Goal: Information Seeking & Learning: Learn about a topic

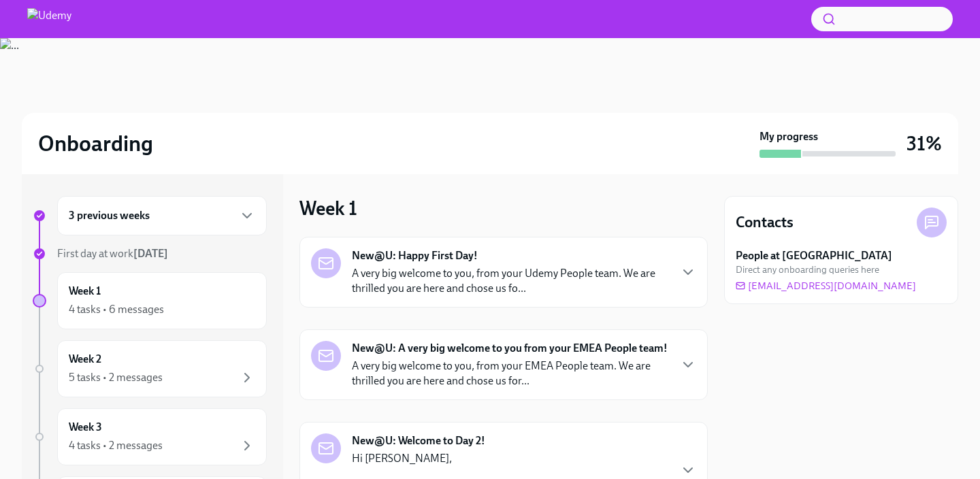
scroll to position [167, 0]
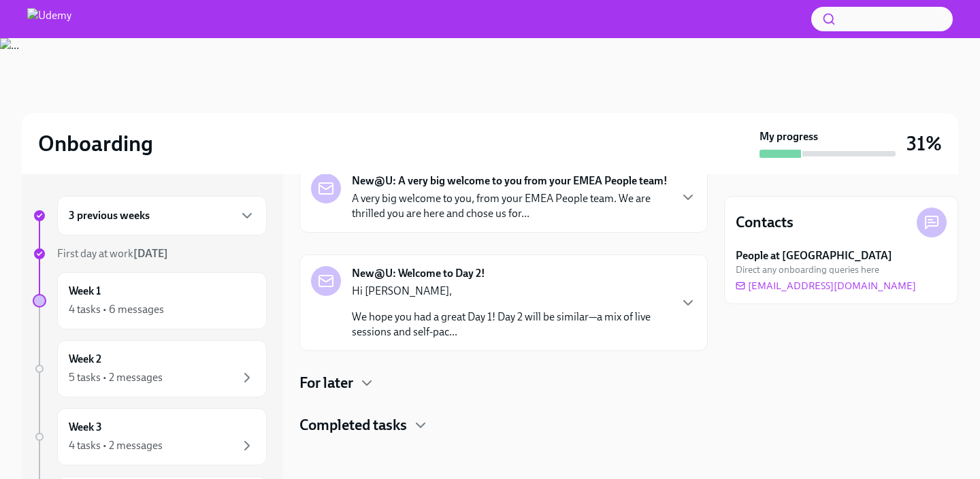
click at [399, 386] on div "For later" at bounding box center [503, 383] width 408 height 20
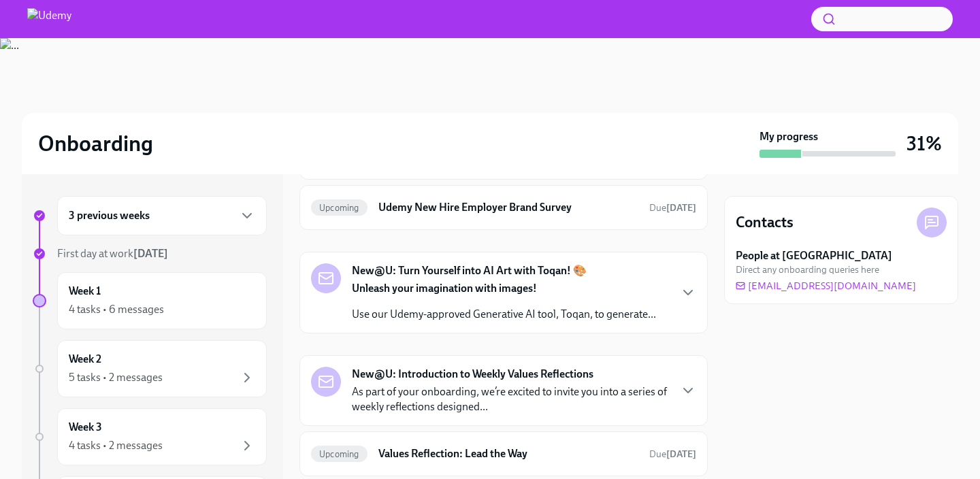
scroll to position [572, 0]
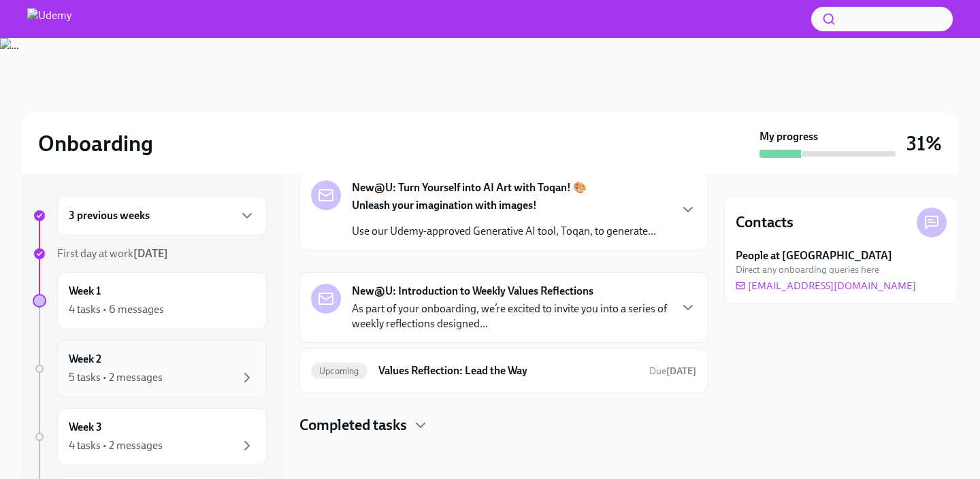
click at [207, 370] on div "5 tasks • 2 messages" at bounding box center [162, 378] width 186 height 16
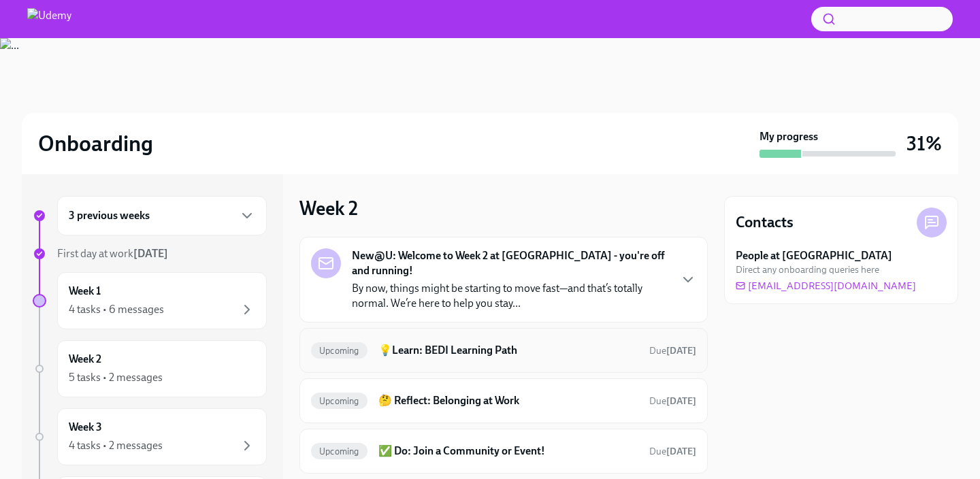
click at [492, 343] on h6 "💡Learn: BEDI Learning Path" at bounding box center [508, 350] width 260 height 15
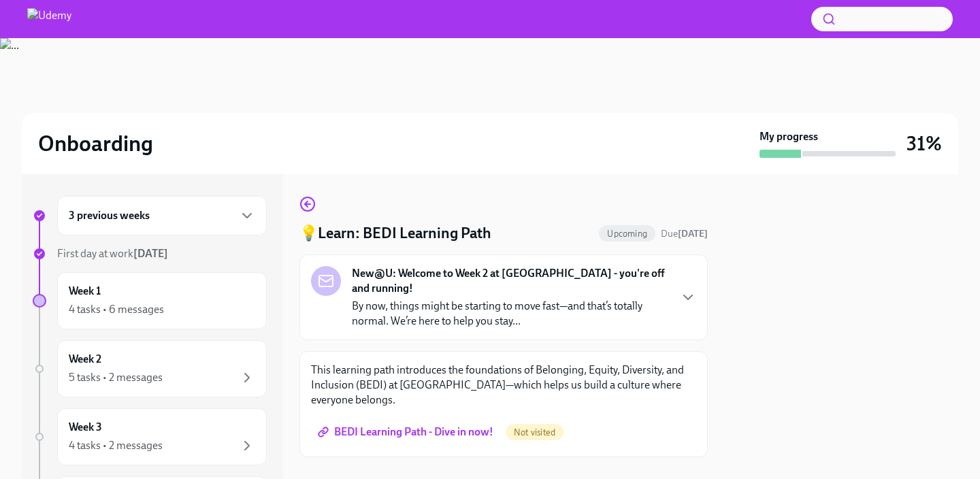
click at [421, 419] on link "BEDI Learning Path - Dive in now!" at bounding box center [407, 432] width 192 height 27
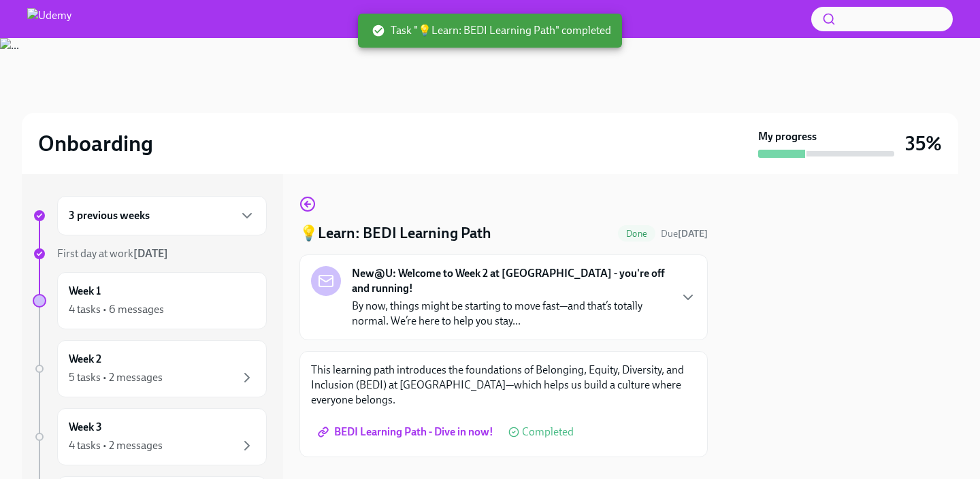
click at [380, 299] on p "By now, things might be starting to move fast—and that’s totally normal. We’re …" at bounding box center [510, 314] width 317 height 30
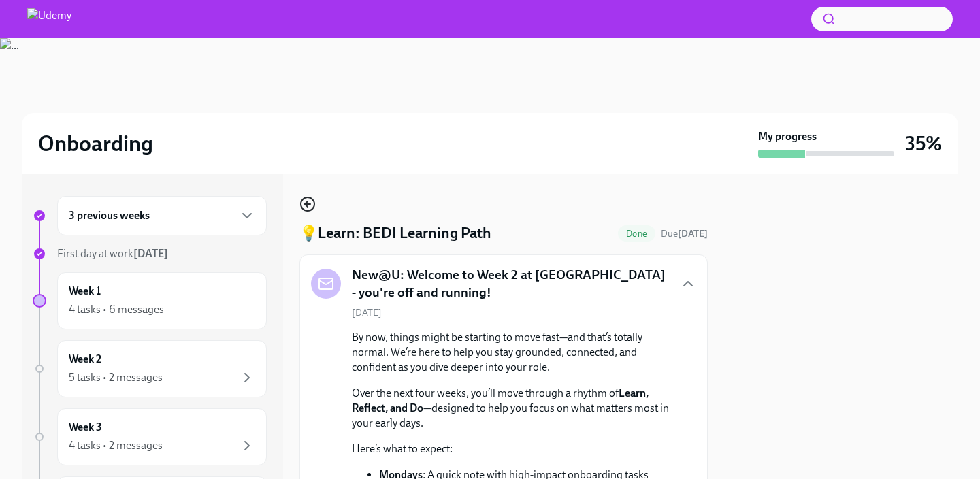
click at [310, 204] on icon "button" at bounding box center [307, 204] width 5 height 0
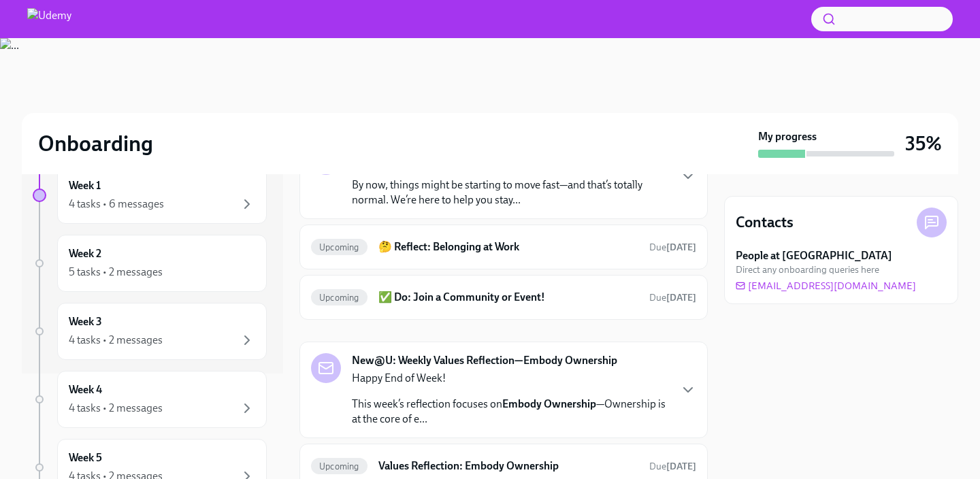
scroll to position [56, 0]
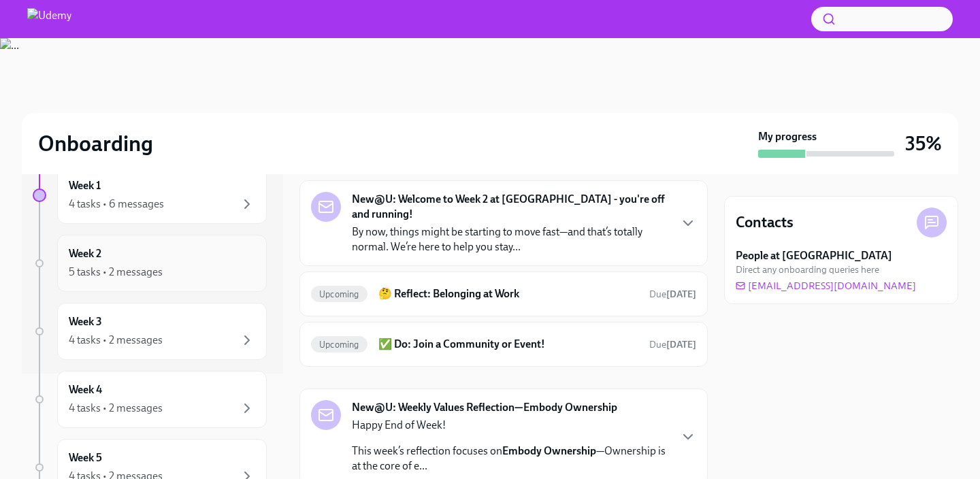
click at [241, 264] on icon "button" at bounding box center [247, 272] width 16 height 16
click at [500, 287] on h6 "🤔 Reflect: Belonging at Work" at bounding box center [508, 294] width 260 height 15
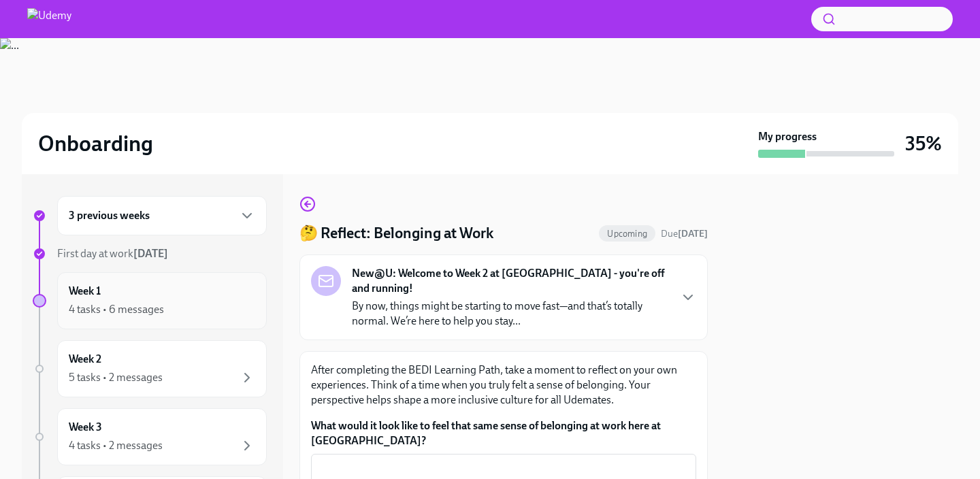
click at [212, 286] on div "Week 1 4 tasks • 6 messages" at bounding box center [162, 301] width 186 height 34
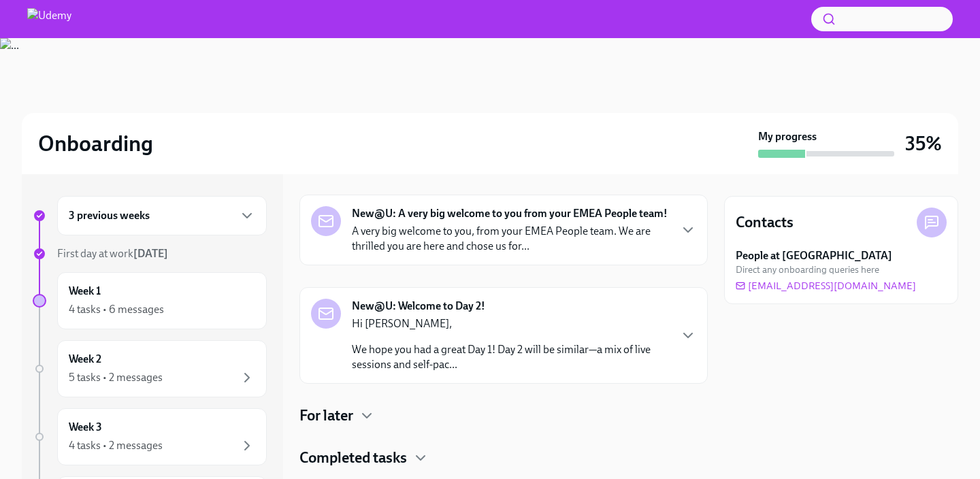
scroll to position [167, 0]
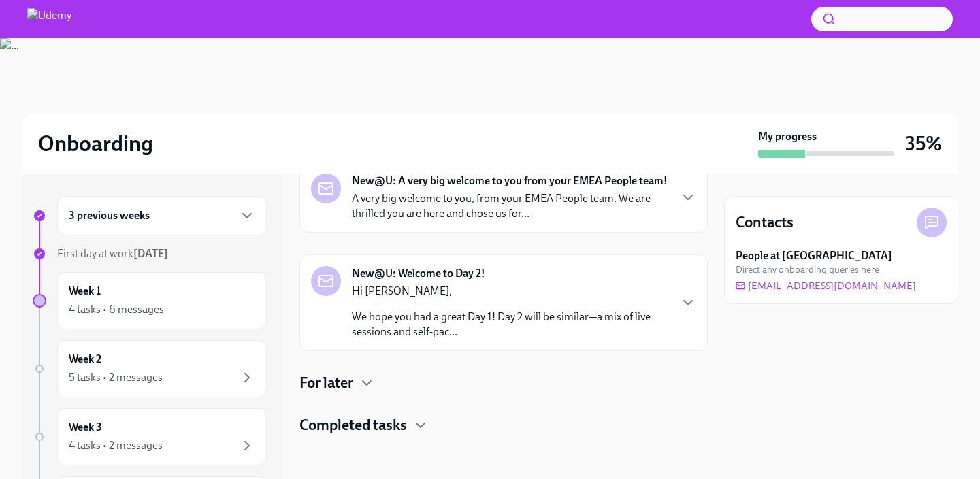
click at [356, 398] on div "New@U: Happy First Day! A very big welcome to you, from your Udemy People team.…" at bounding box center [503, 252] width 408 height 366
click at [359, 388] on icon "button" at bounding box center [367, 383] width 16 height 16
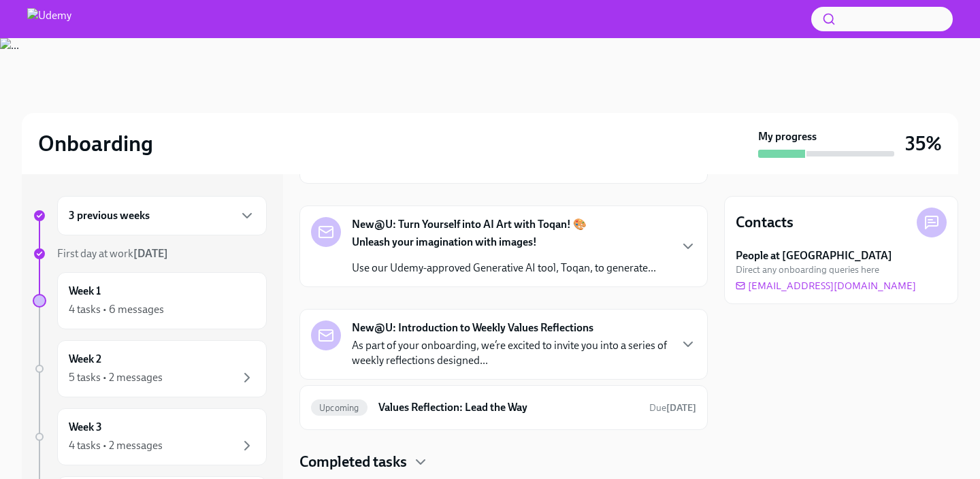
scroll to position [485, 0]
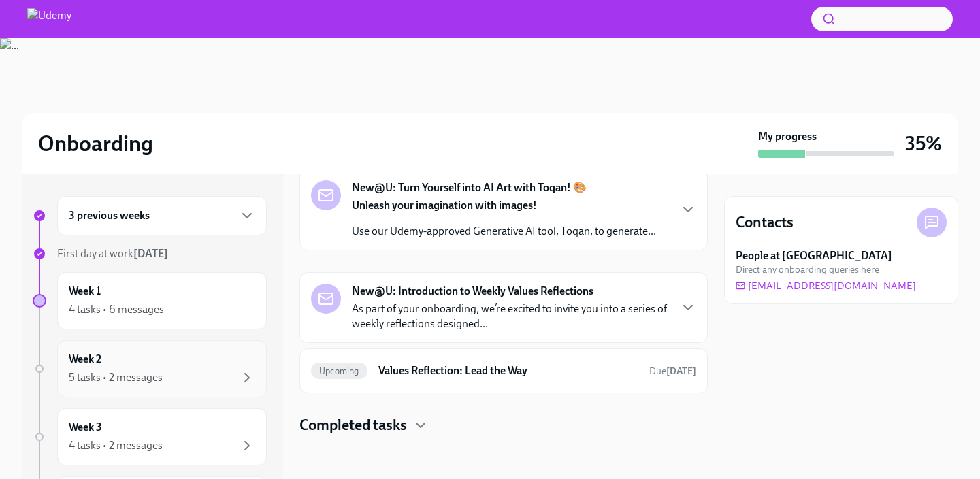
click at [225, 371] on div "5 tasks • 2 messages" at bounding box center [162, 378] width 186 height 16
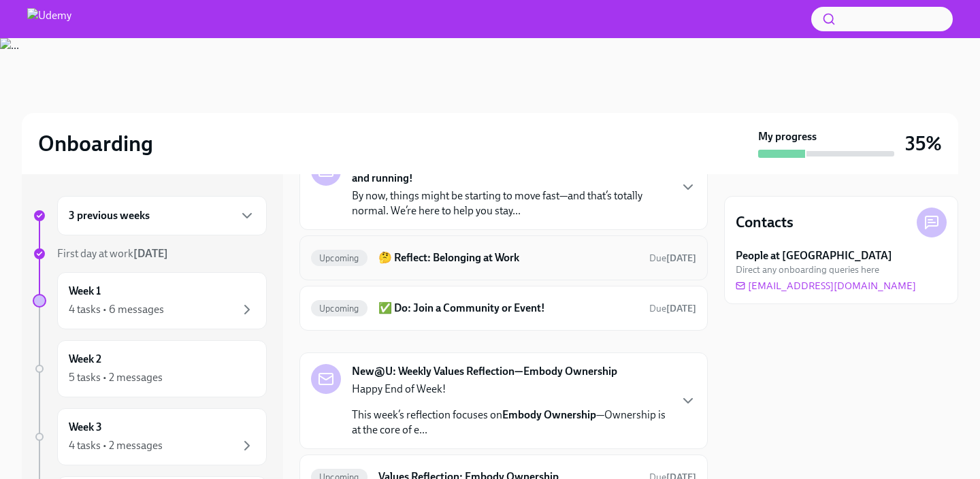
scroll to position [85, 0]
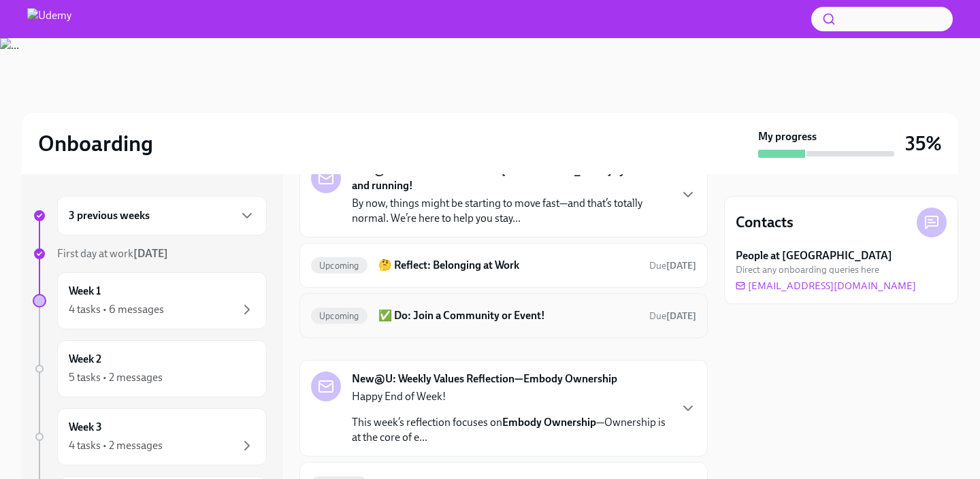
click at [495, 308] on h6 "✅ Do: Join a Community or Event!" at bounding box center [508, 315] width 260 height 15
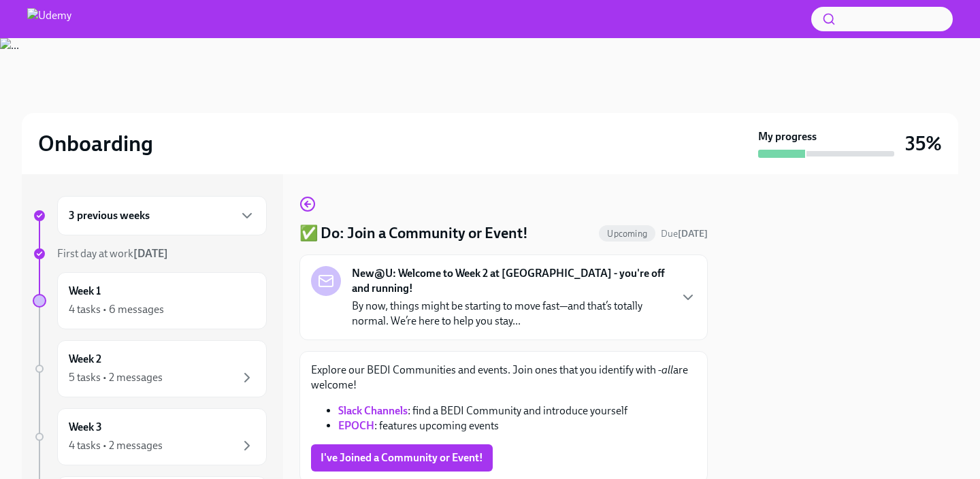
scroll to position [33, 0]
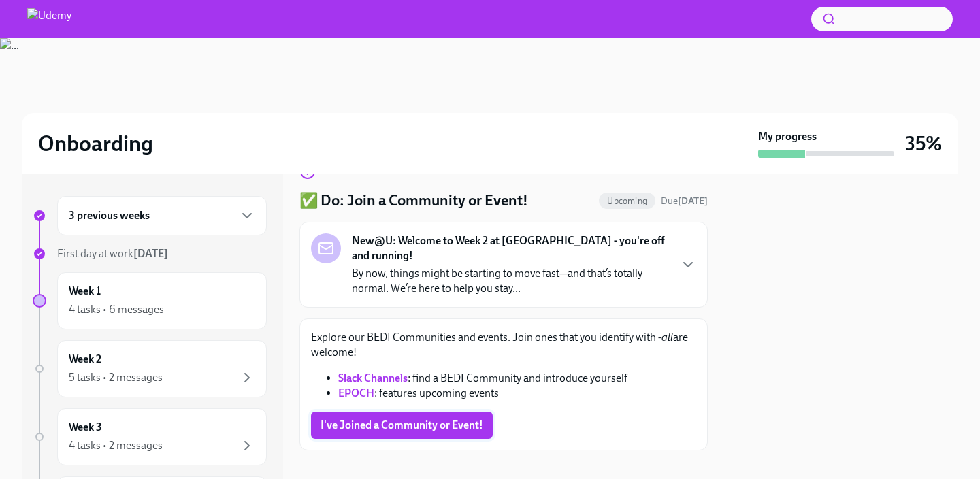
click at [376, 419] on span "I've Joined a Community or Event!" at bounding box center [402, 426] width 163 height 14
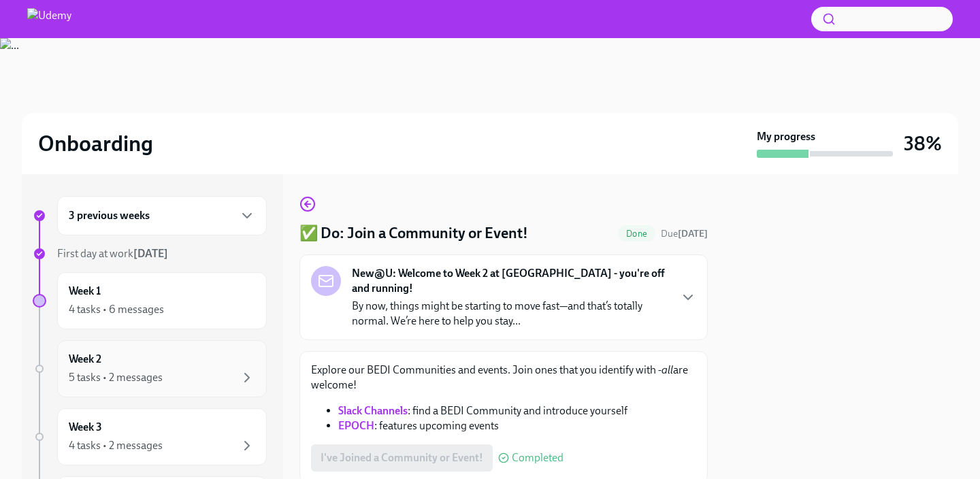
click at [237, 358] on div "Week 2 5 tasks • 2 messages" at bounding box center [162, 369] width 186 height 34
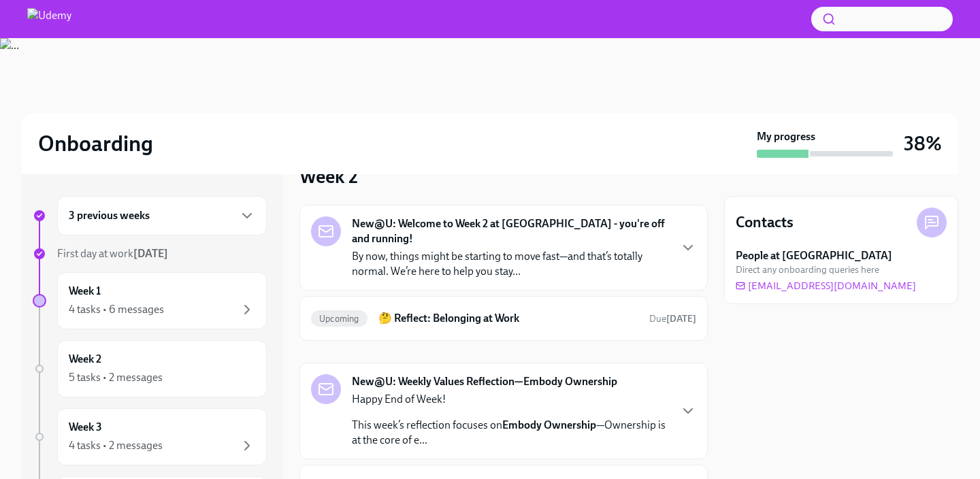
scroll to position [30, 0]
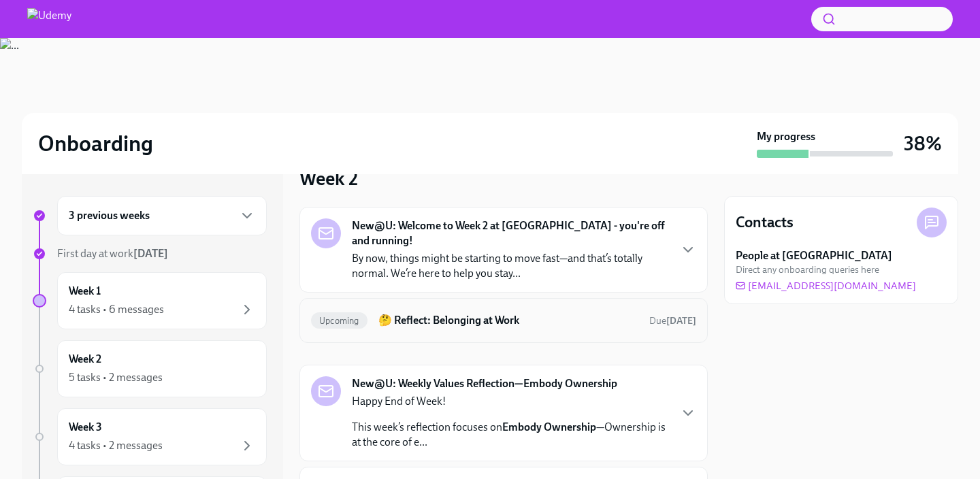
click at [472, 317] on div "Upcoming 🤔 Reflect: Belonging at Work Due [DATE]" at bounding box center [503, 320] width 408 height 45
click at [478, 316] on div "Upcoming 🤔 Reflect: Belonging at Work Due [DATE]" at bounding box center [503, 321] width 385 height 22
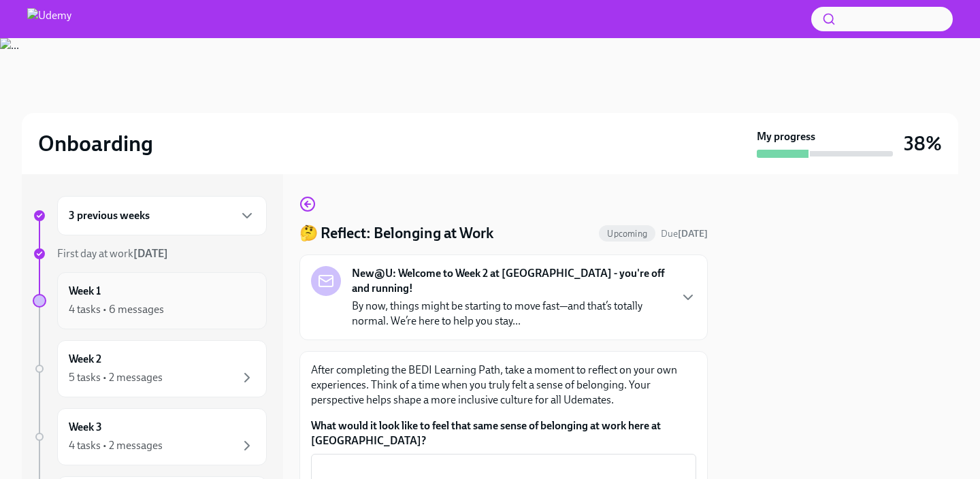
click at [206, 321] on div "Week 1 4 tasks • 6 messages" at bounding box center [162, 300] width 210 height 57
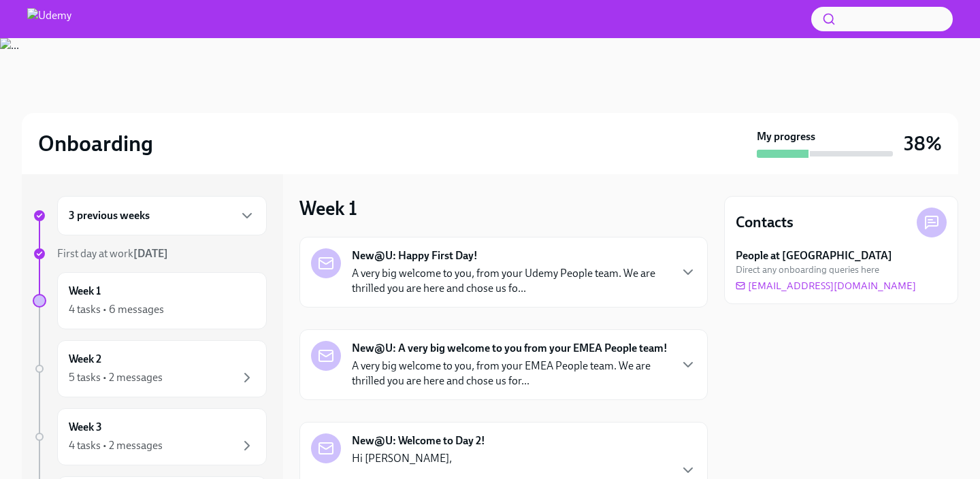
scroll to position [167, 0]
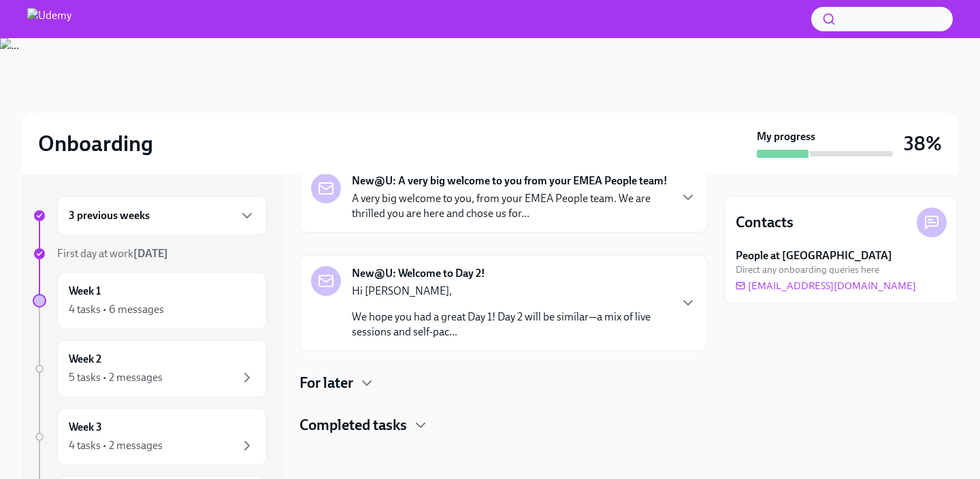
click at [382, 289] on p "Hi [PERSON_NAME]," at bounding box center [510, 291] width 317 height 15
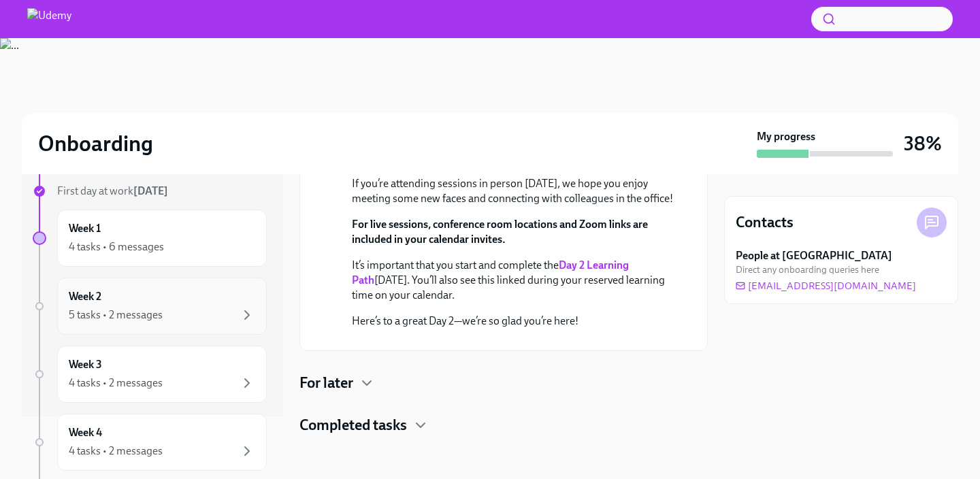
scroll to position [0, 0]
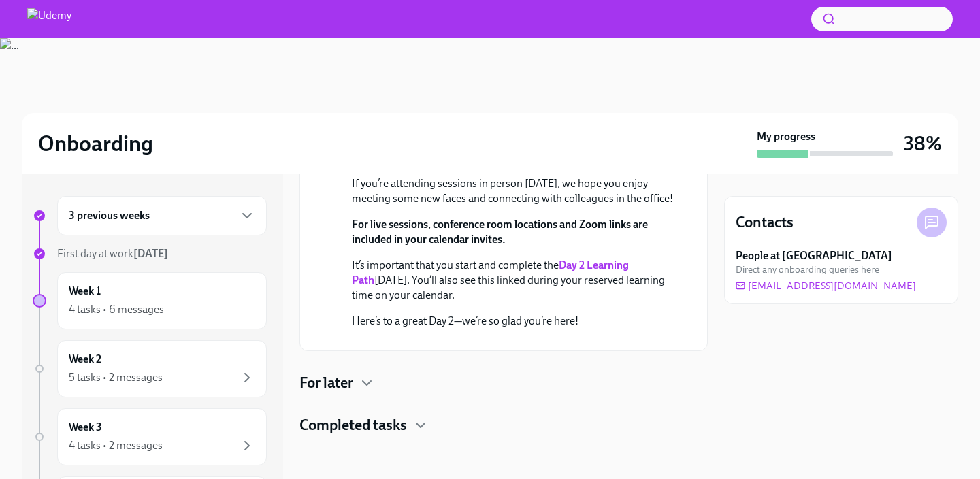
click at [227, 228] on div "3 previous weeks" at bounding box center [162, 215] width 210 height 39
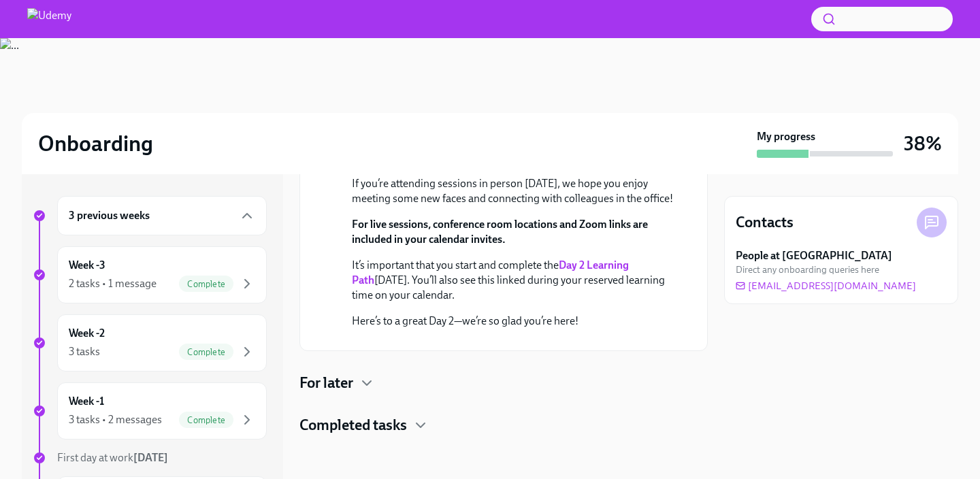
click at [227, 228] on div "3 previous weeks" at bounding box center [162, 215] width 210 height 39
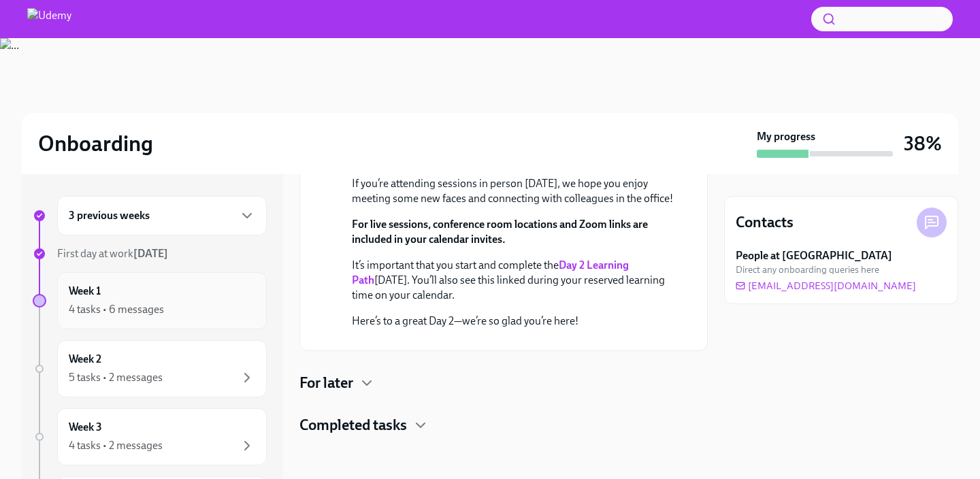
click at [227, 301] on div "4 tasks • 6 messages" at bounding box center [162, 309] width 186 height 16
click at [374, 417] on h4 "Completed tasks" at bounding box center [353, 425] width 108 height 20
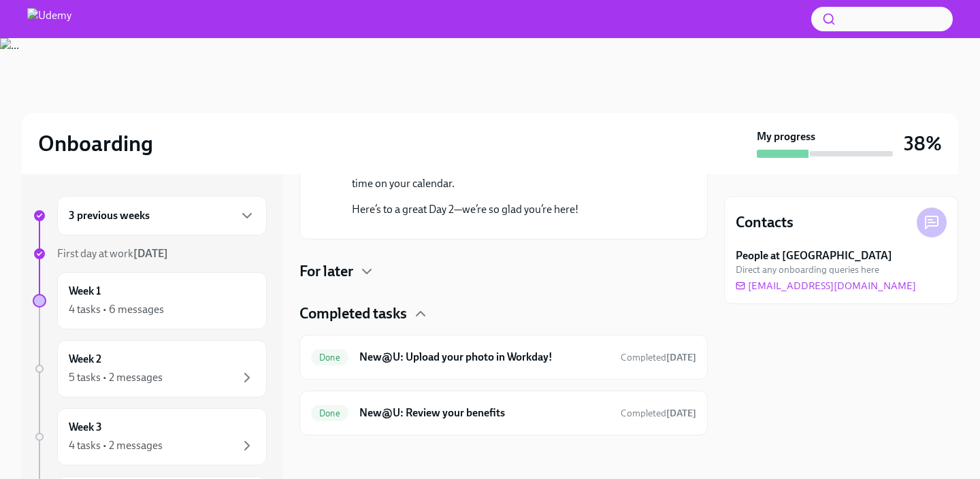
scroll to position [646, 0]
click at [353, 269] on h4 "For later" at bounding box center [326, 271] width 54 height 20
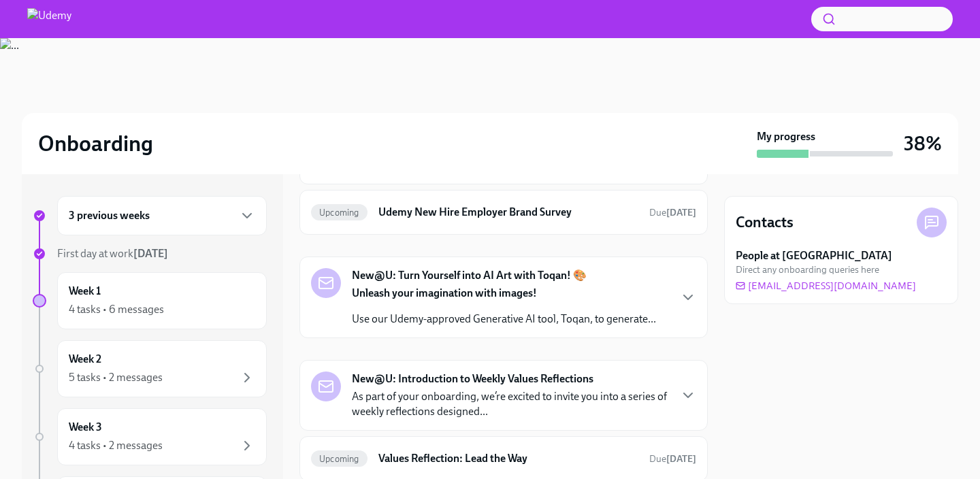
scroll to position [710, 0]
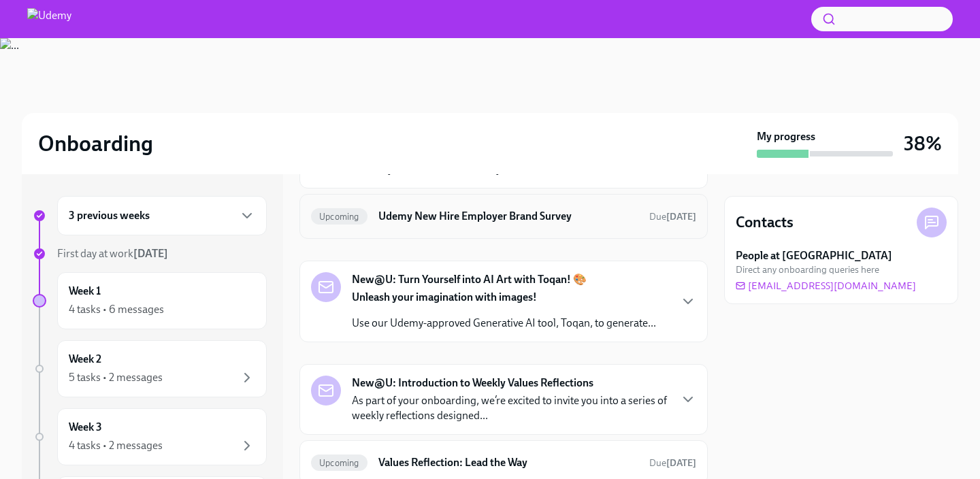
click at [398, 224] on h6 "Udemy New Hire Employer Brand Survey" at bounding box center [508, 216] width 260 height 15
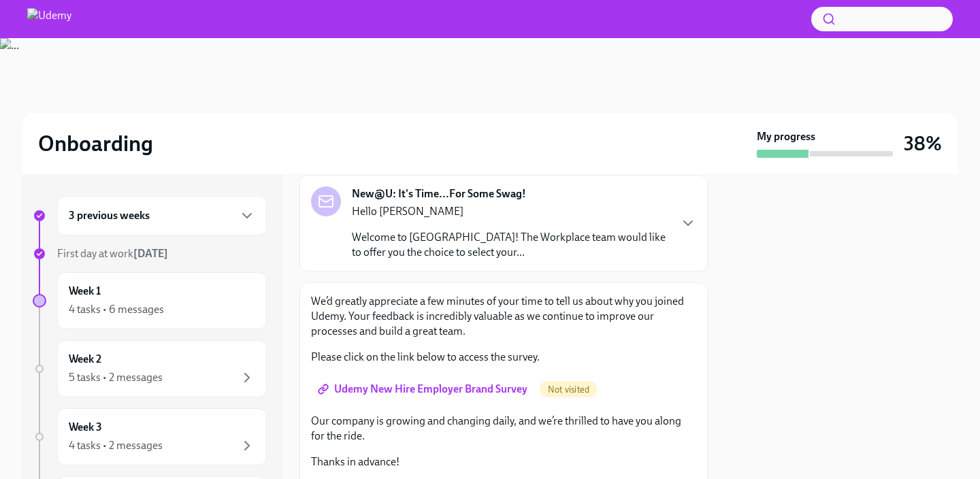
scroll to position [93, 0]
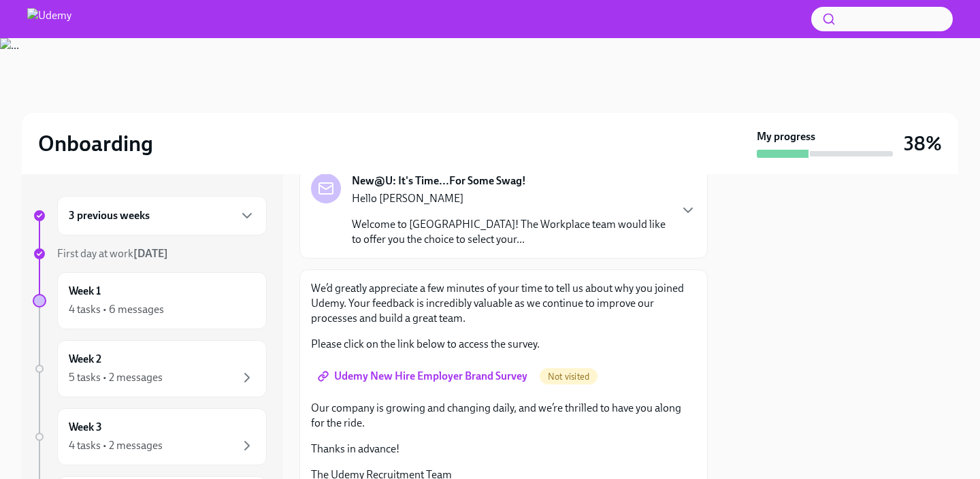
click at [451, 378] on span "Udemy New Hire Employer Brand Survey" at bounding box center [424, 377] width 207 height 14
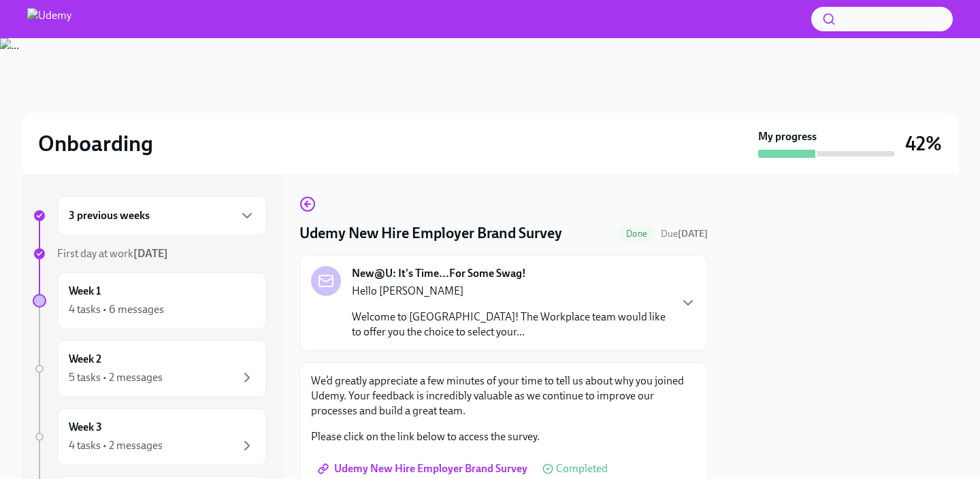
click at [643, 308] on div "Hello [PERSON_NAME] Welcome to [GEOGRAPHIC_DATA]! The Workplace team would like…" at bounding box center [510, 312] width 317 height 56
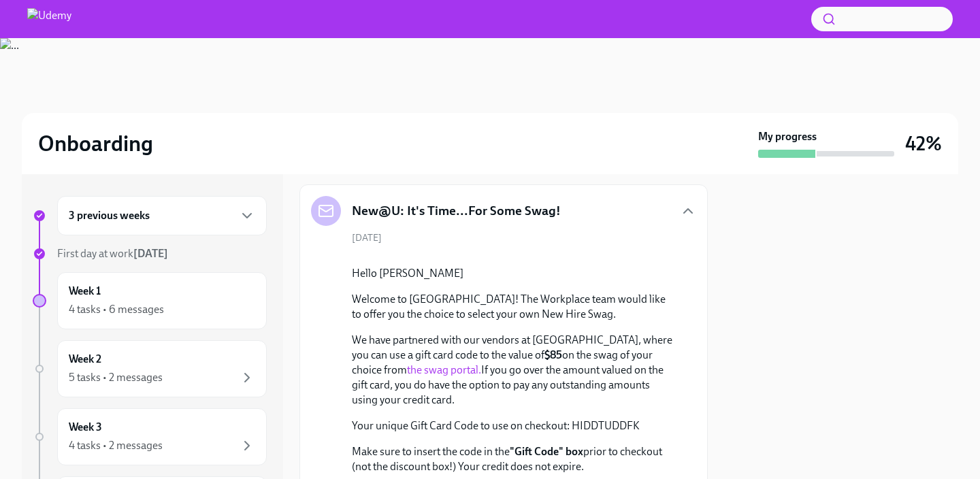
scroll to position [0, 0]
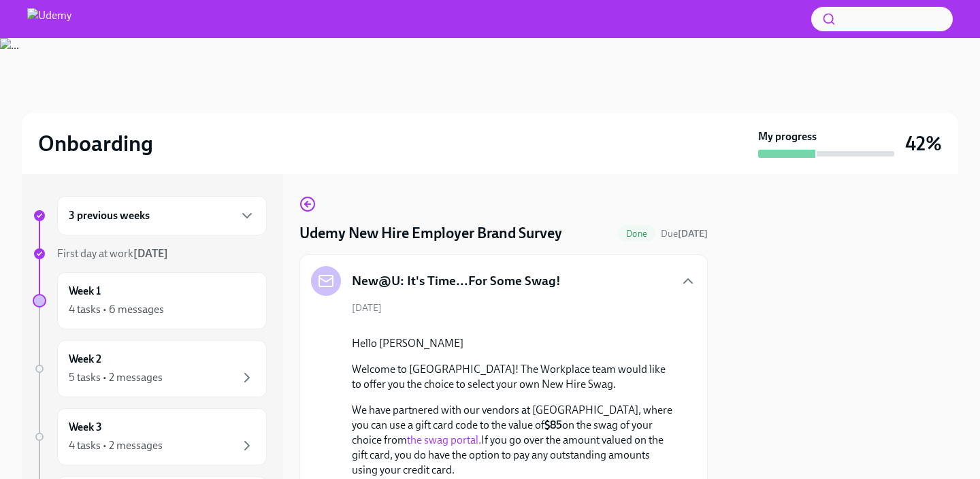
click at [682, 268] on div "New@U: It's Time...For Some Swag!" at bounding box center [503, 281] width 385 height 30
click at [682, 274] on icon "button" at bounding box center [688, 281] width 16 height 16
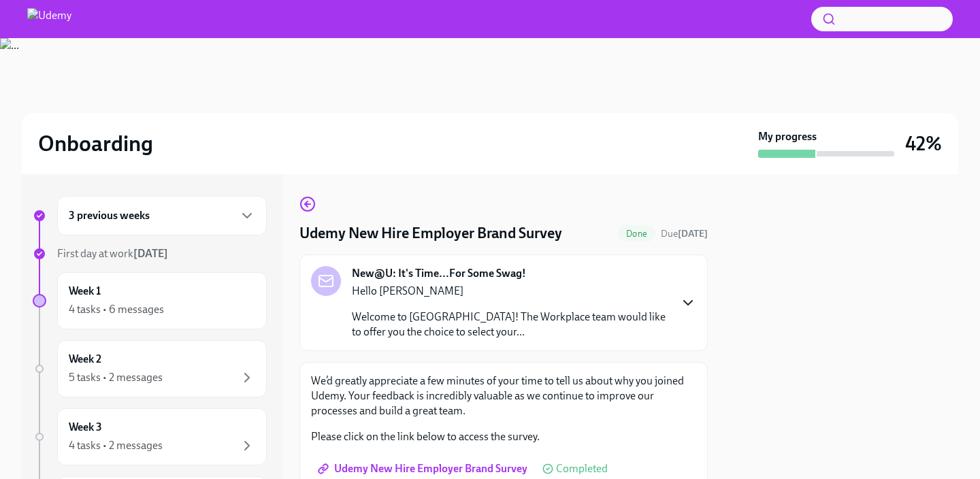
click at [310, 214] on div "Udemy New Hire Employer Brand Survey Done Due [DATE] New@U: It's Time...For Som…" at bounding box center [503, 397] width 408 height 402
click at [310, 204] on icon "button" at bounding box center [307, 204] width 5 height 0
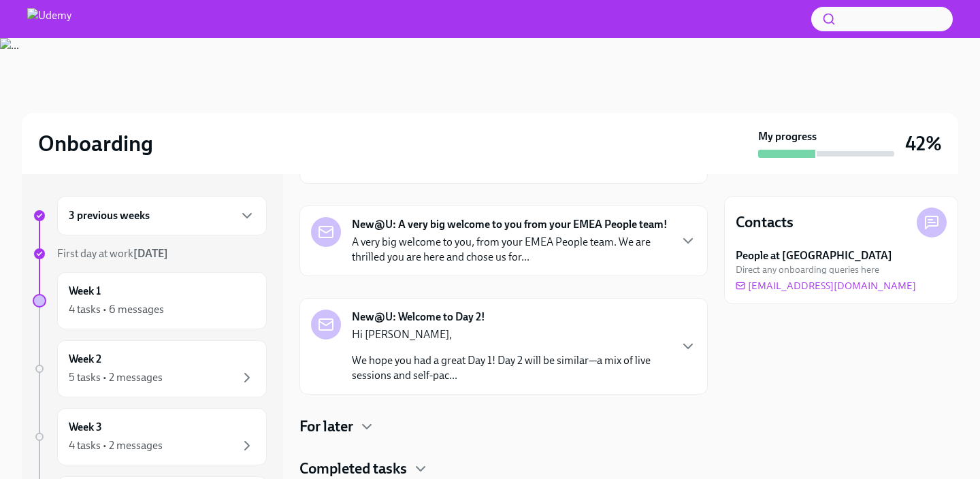
scroll to position [167, 0]
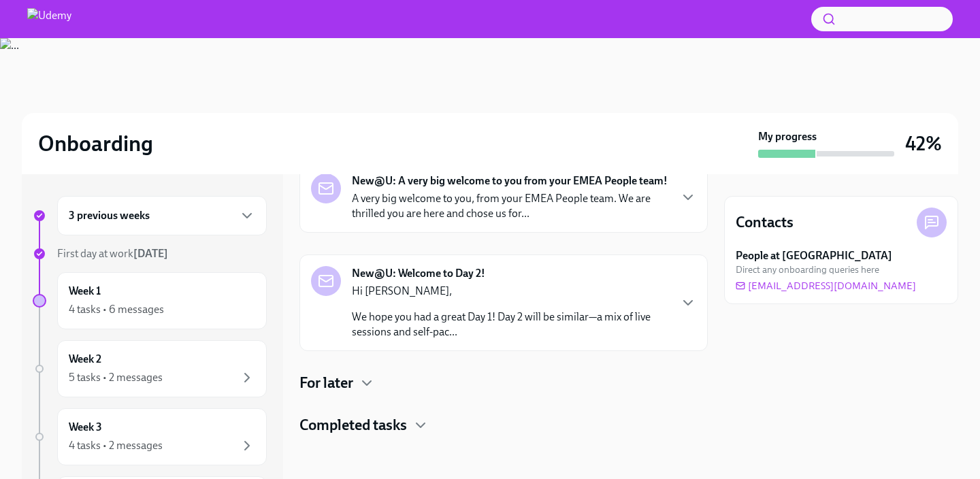
click at [361, 395] on div "New@U: Happy First Day! A very big welcome to you, from your Udemy People team.…" at bounding box center [503, 252] width 408 height 366
click at [361, 387] on icon "button" at bounding box center [367, 383] width 16 height 16
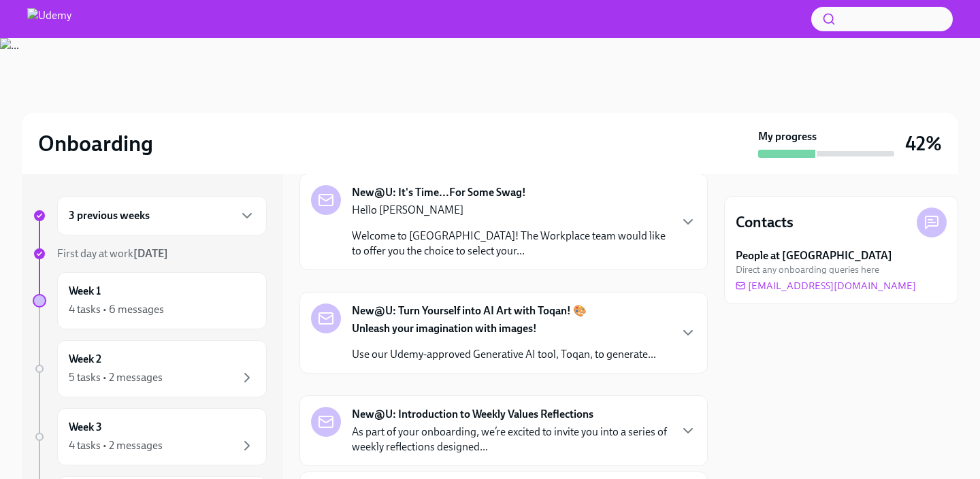
scroll to position [410, 0]
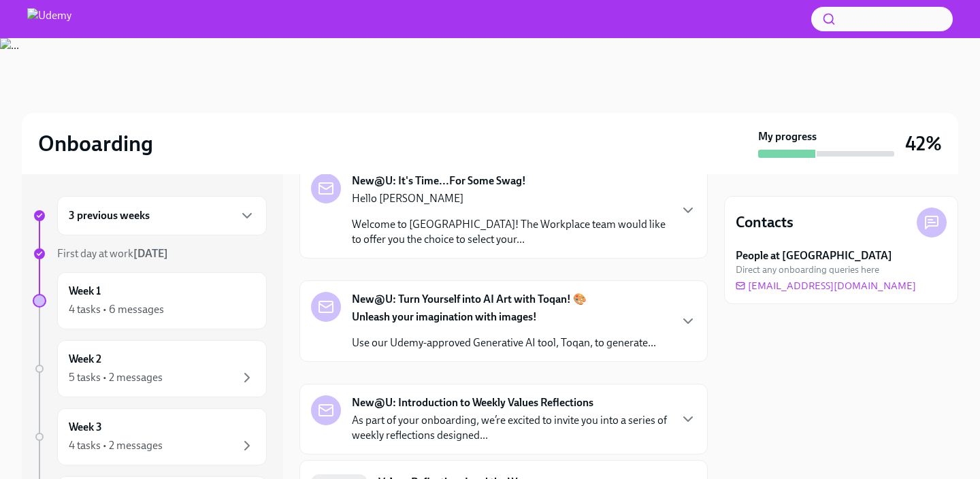
click at [571, 218] on p "Welcome to [GEOGRAPHIC_DATA]! The Workplace team would like to offer you the ch…" at bounding box center [510, 232] width 317 height 30
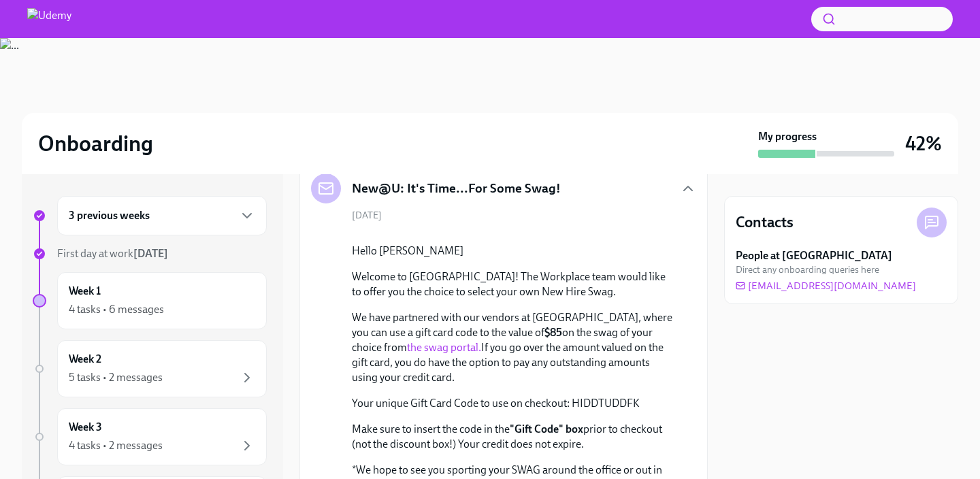
click at [629, 209] on div "[DATE] Hello [PERSON_NAME] Welcome to [GEOGRAPHIC_DATA]! The Workplace team wou…" at bounding box center [503, 389] width 385 height 361
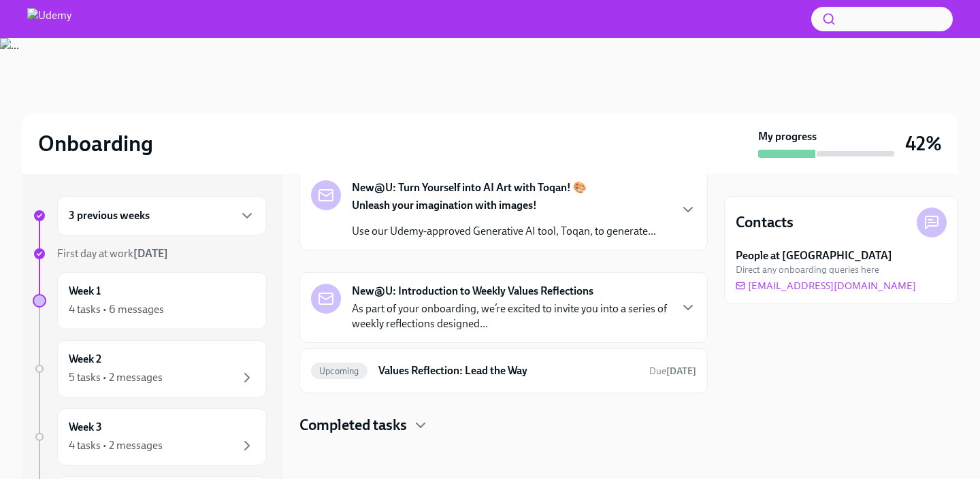
scroll to position [1077, 0]
click at [678, 206] on div "New@U: Turn Yourself into AI Art with Toqan! 🎨 Unleash your imagination with im…" at bounding box center [503, 209] width 385 height 59
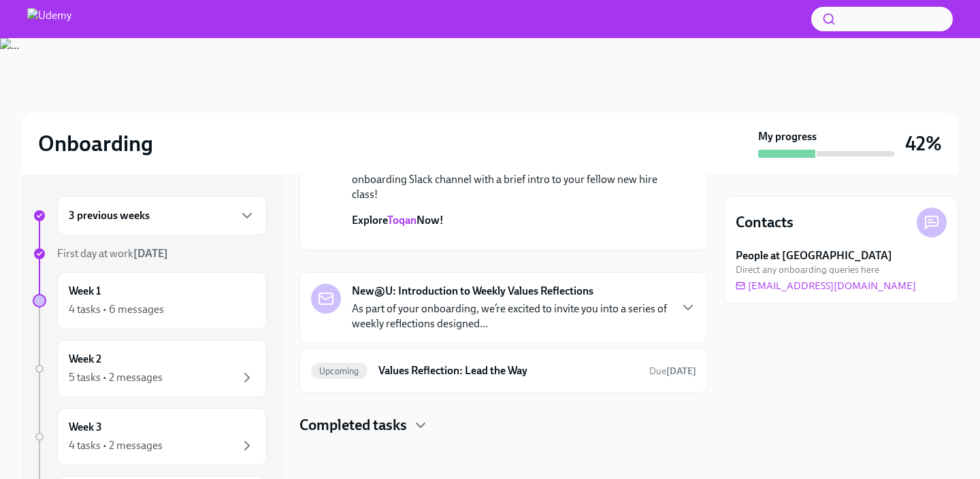
scroll to position [1482, 0]
click at [689, 331] on div "New@U: Introduction to Weekly Values Reflections As part of your onboarding, we…" at bounding box center [503, 308] width 385 height 48
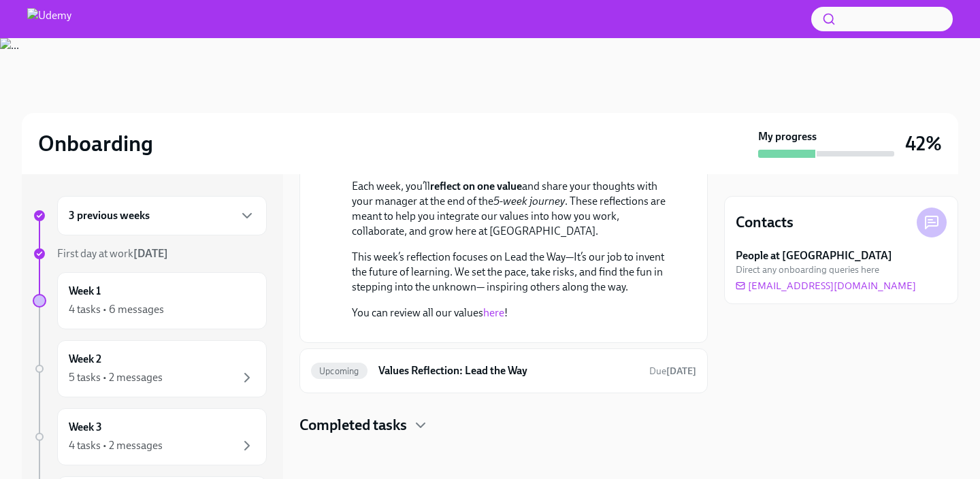
scroll to position [1825, 0]
click at [598, 373] on h6 "Values Reflection: Lead the Way" at bounding box center [508, 370] width 260 height 15
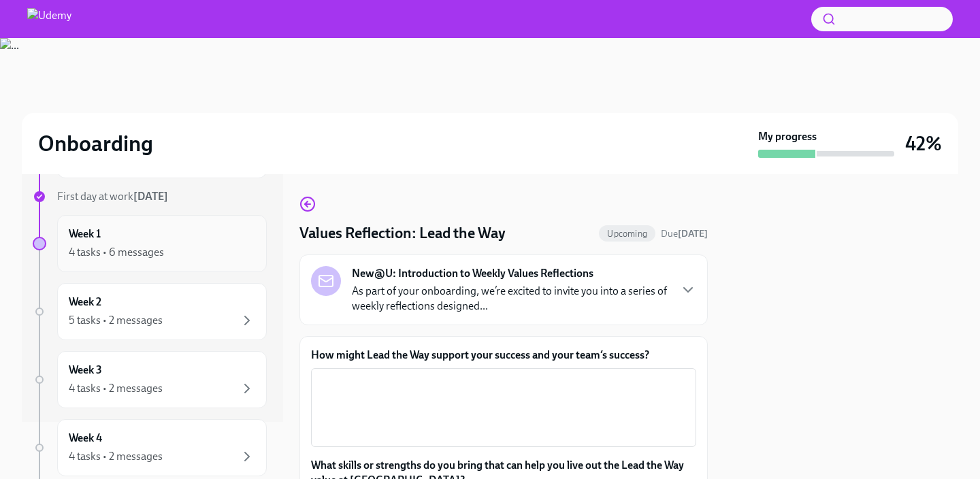
scroll to position [87, 0]
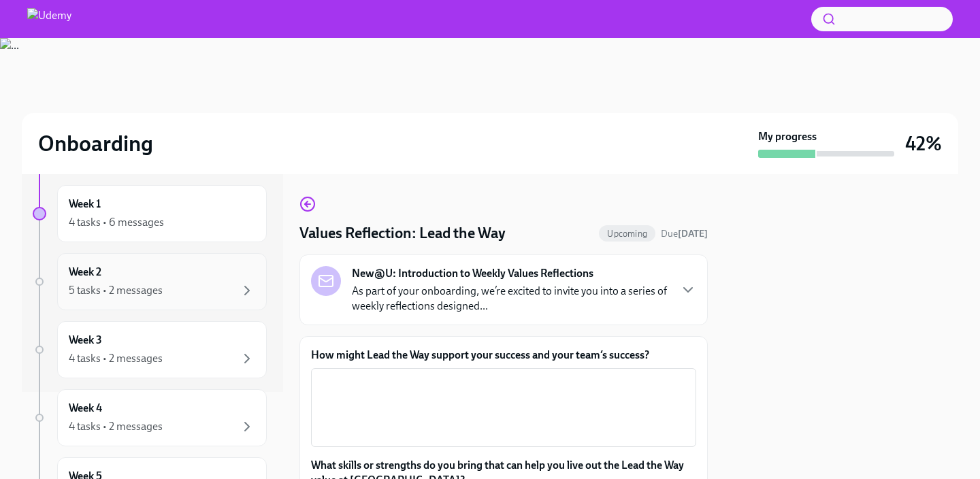
click at [226, 293] on div "5 tasks • 2 messages" at bounding box center [162, 290] width 186 height 16
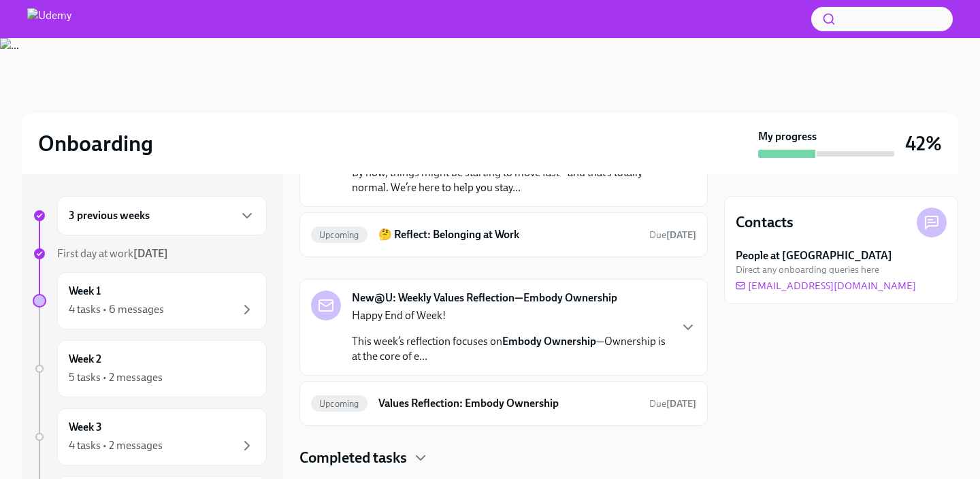
scroll to position [133, 0]
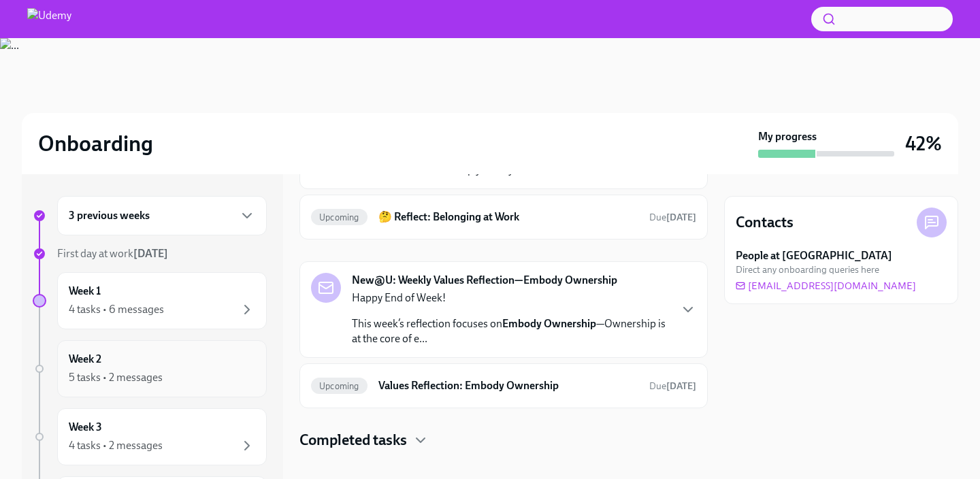
click at [202, 367] on div "Week 2 5 tasks • 2 messages" at bounding box center [162, 369] width 186 height 34
click at [172, 381] on div "5 tasks • 2 messages" at bounding box center [162, 378] width 186 height 16
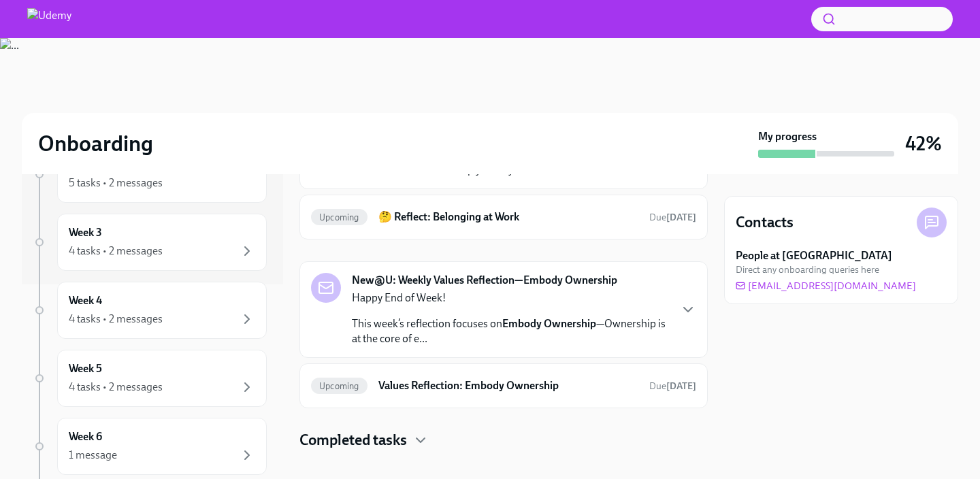
scroll to position [0, 0]
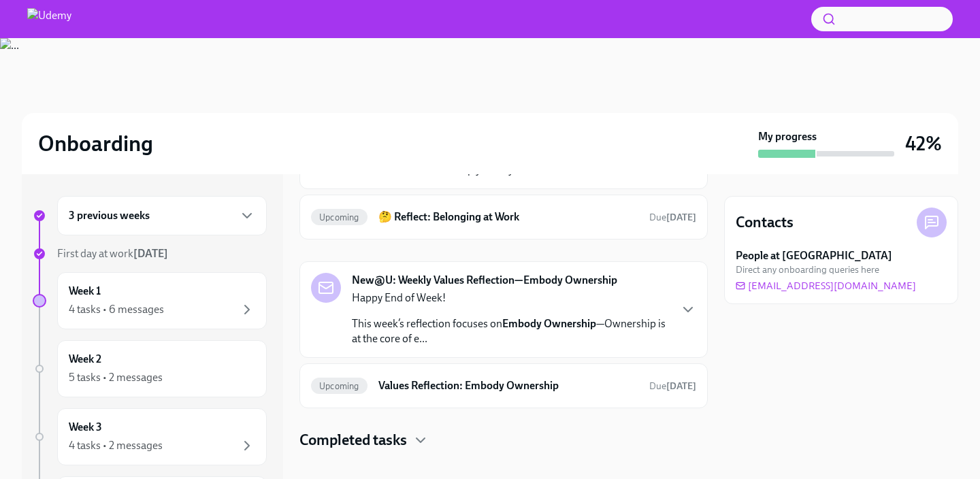
click at [566, 317] on p "This week’s reflection focuses on Embody Ownership —Ownership is at the core of…" at bounding box center [510, 331] width 317 height 30
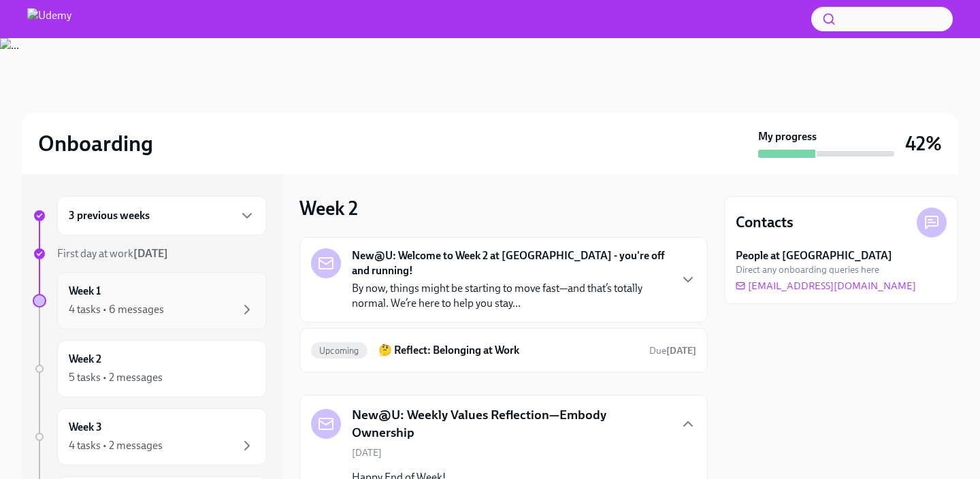
click at [214, 310] on div "4 tasks • 6 messages" at bounding box center [162, 309] width 186 height 16
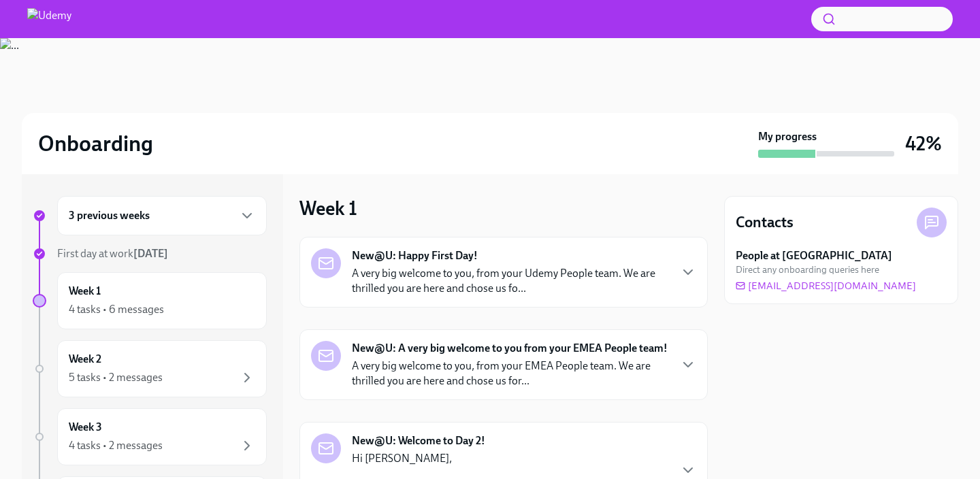
scroll to position [167, 0]
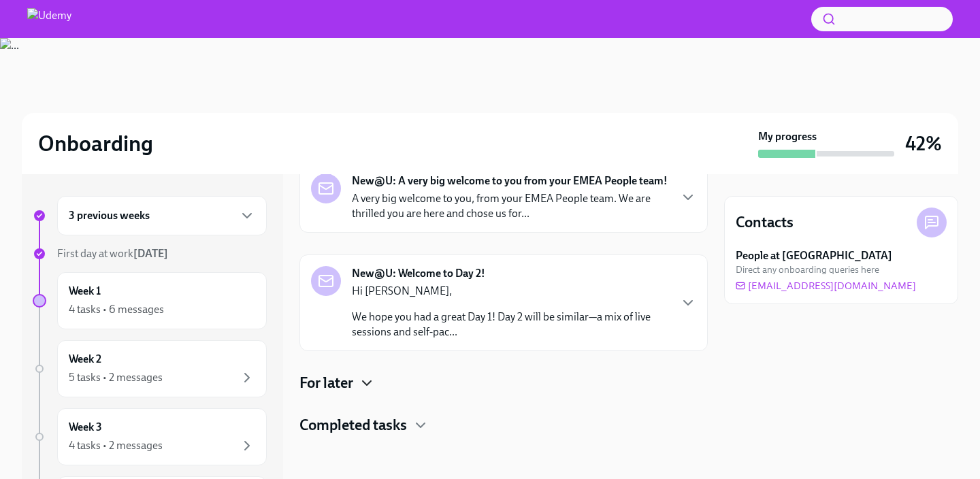
click at [362, 378] on icon "button" at bounding box center [367, 383] width 16 height 16
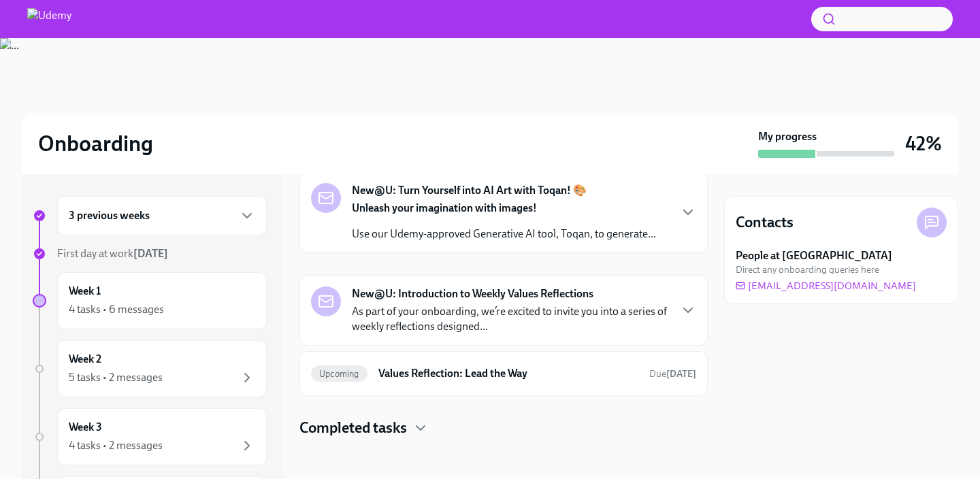
scroll to position [521, 0]
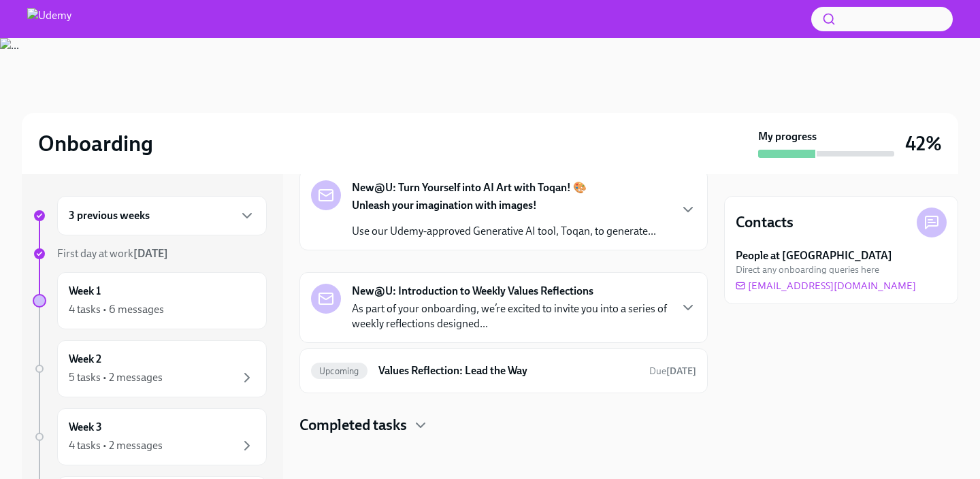
click at [557, 313] on p "As part of your onboarding, we’re excited to invite you into a series of weekly…" at bounding box center [510, 316] width 317 height 30
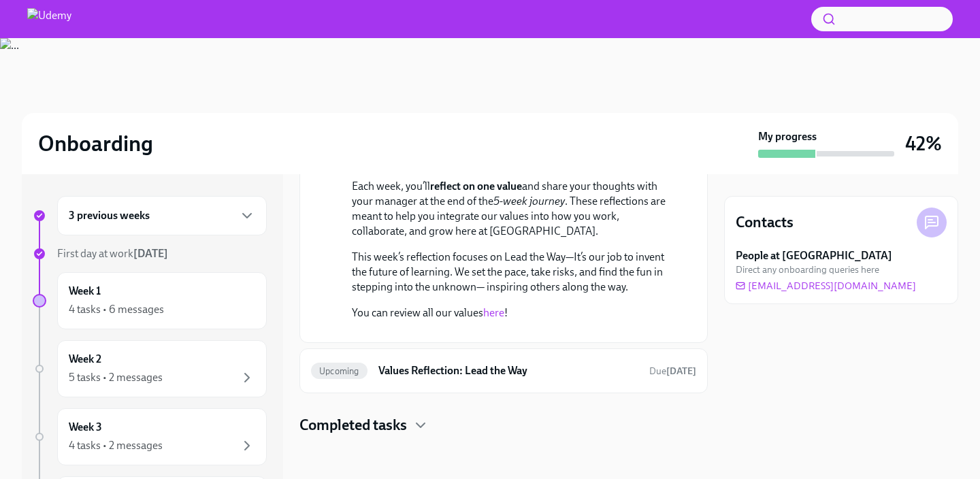
scroll to position [822, 0]
click at [544, 376] on h6 "Values Reflection: Lead the Way" at bounding box center [508, 370] width 260 height 15
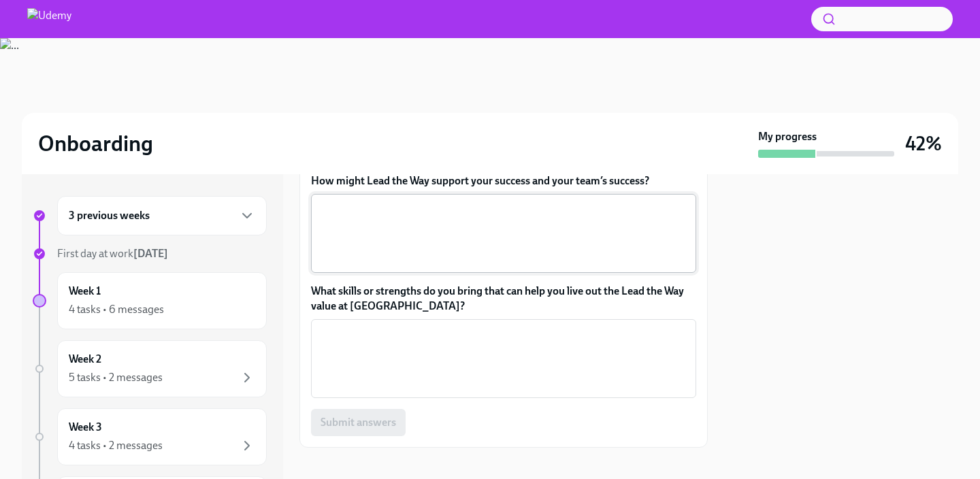
scroll to position [186, 0]
